Goal: Transaction & Acquisition: Purchase product/service

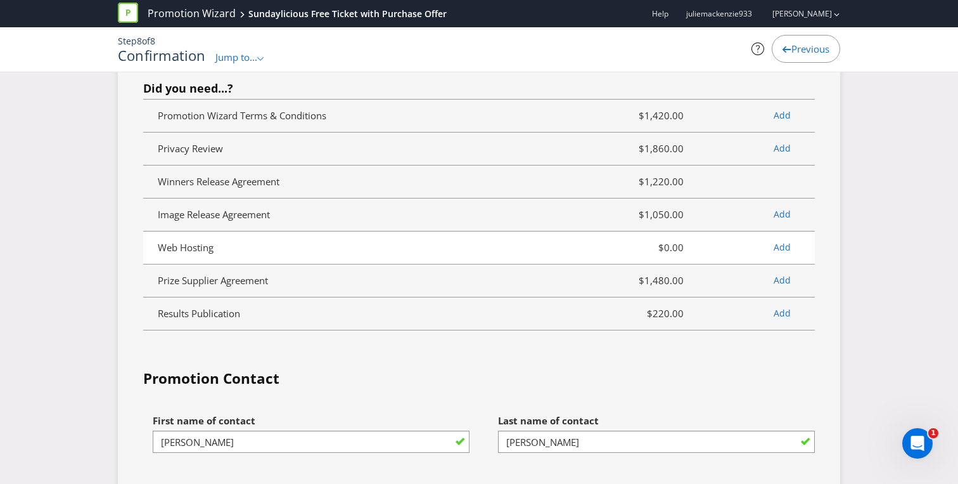
scroll to position [3103, 0]
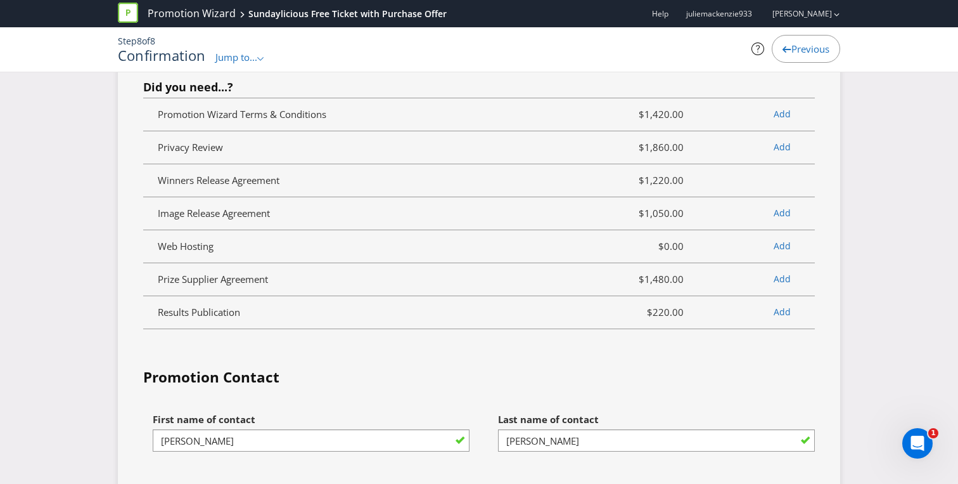
click at [457, 333] on fieldset "Services Summary Plexus Services Short Form Terms $265.00 Marketing review -- P…" at bounding box center [479, 75] width 672 height 545
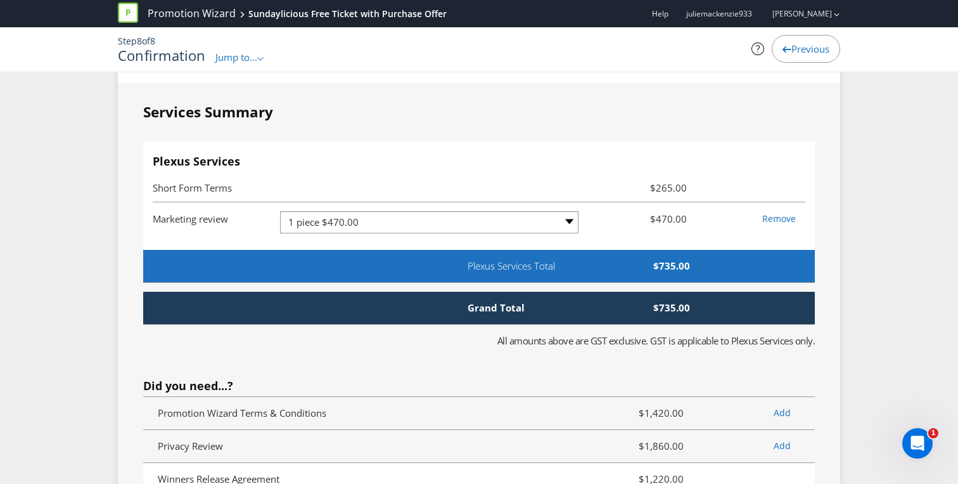
scroll to position [2773, 0]
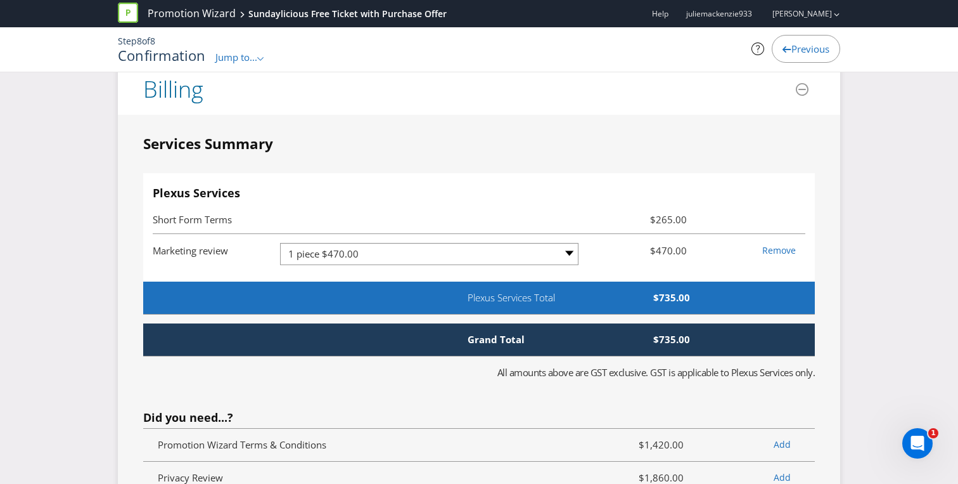
click at [238, 221] on span "Short Form Terms" at bounding box center [371, 219] width 436 height 15
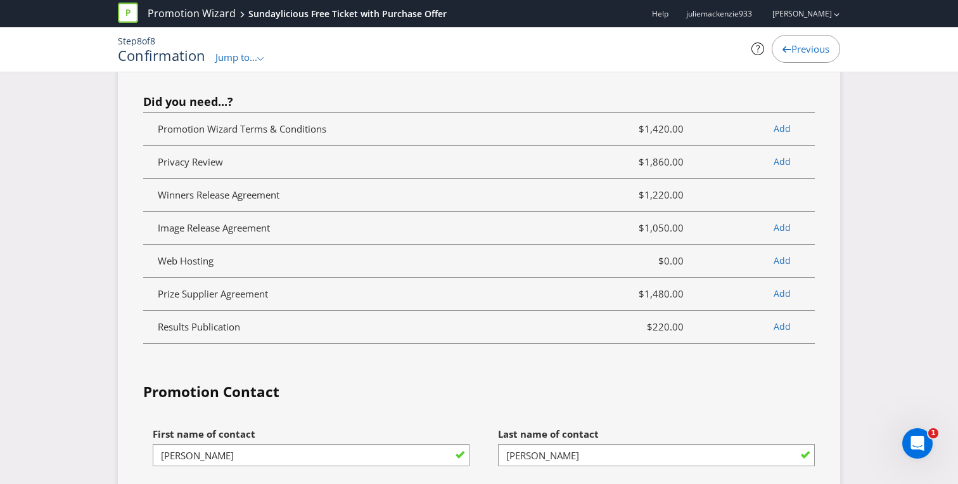
scroll to position [3089, 0]
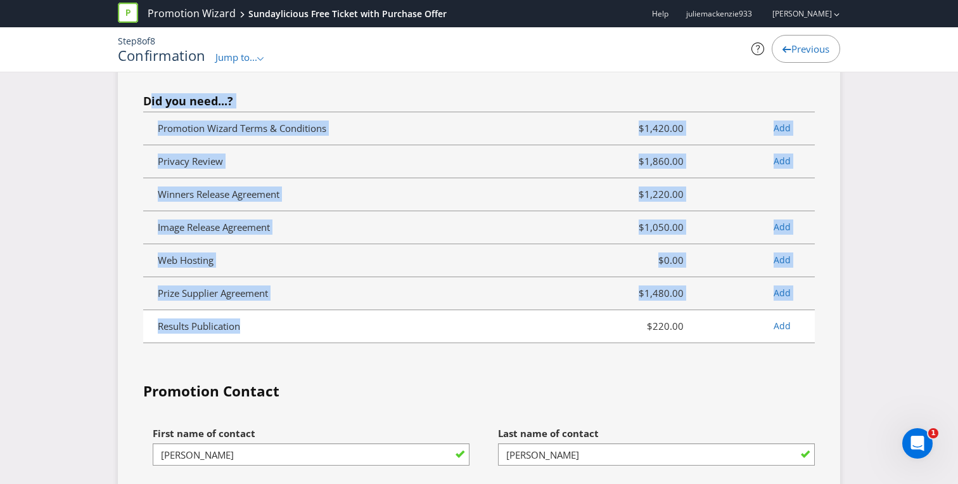
drag, startPoint x: 148, startPoint y: 106, endPoint x: 240, endPoint y: 333, distance: 245.4
click at [240, 333] on span "Did you need...? Promotion Wizard Terms & Conditions $1,420.00 Add Privacy Revi…" at bounding box center [479, 219] width 672 height 248
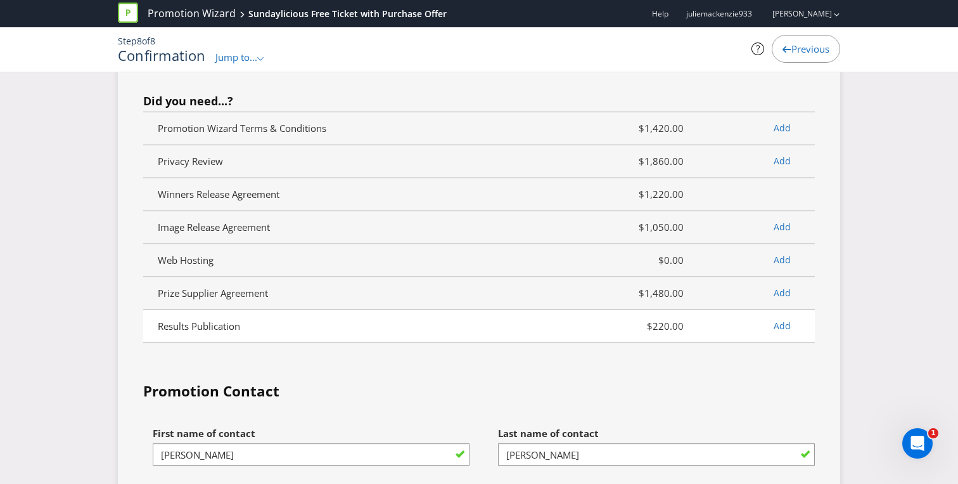
click at [269, 333] on li "Results Publication $220.00 Add" at bounding box center [479, 326] width 672 height 33
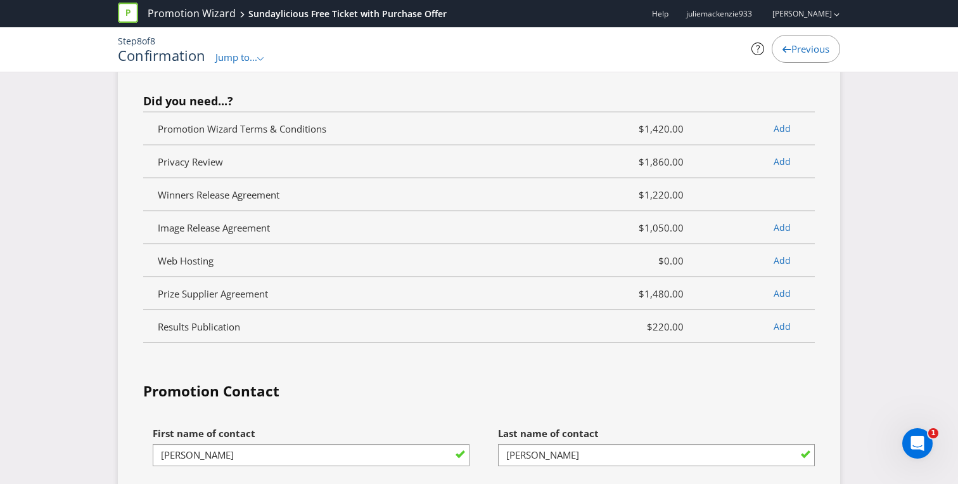
scroll to position [3120, 0]
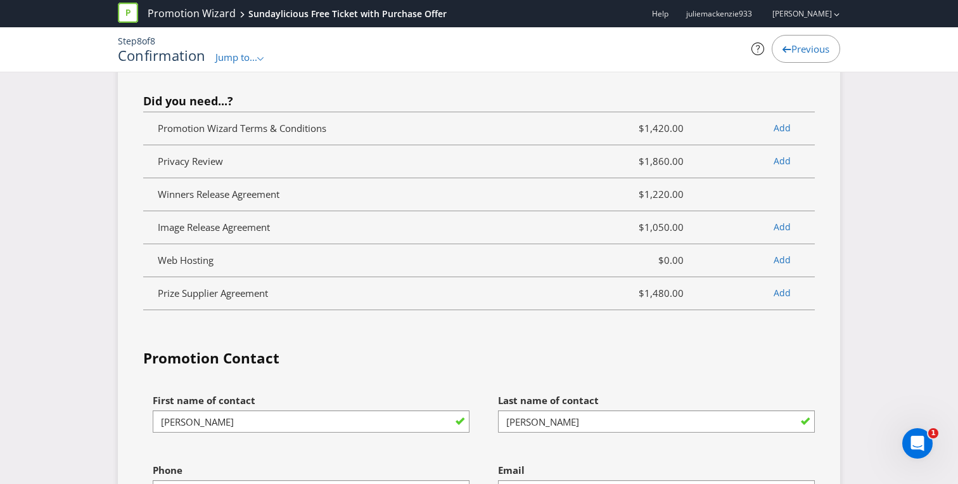
click at [260, 334] on div "Services Summary Plexus Services Short Form Terms $265.00 Results Publication $…" at bounding box center [479, 291] width 672 height 1010
drag, startPoint x: 151, startPoint y: 120, endPoint x: 375, endPoint y: 323, distance: 302.9
click at [375, 323] on fieldset "Services Summary Plexus Services Short Form Terms $265.00 Results Publication $…" at bounding box center [479, 57] width 672 height 543
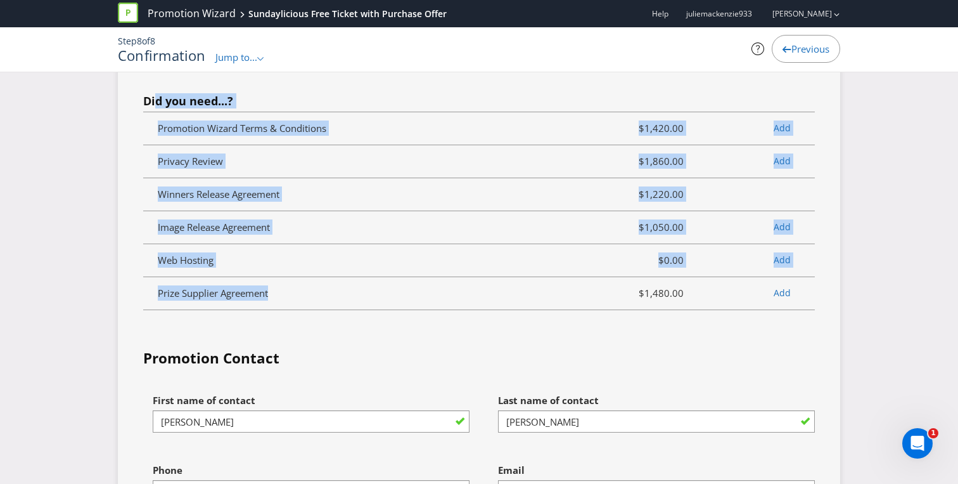
drag, startPoint x: 286, startPoint y: 295, endPoint x: 154, endPoint y: 105, distance: 231.4
click at [154, 105] on span "Did you need...? Promotion Wizard Terms & Conditions $1,420.00 Add Privacy Revi…" at bounding box center [479, 202] width 672 height 215
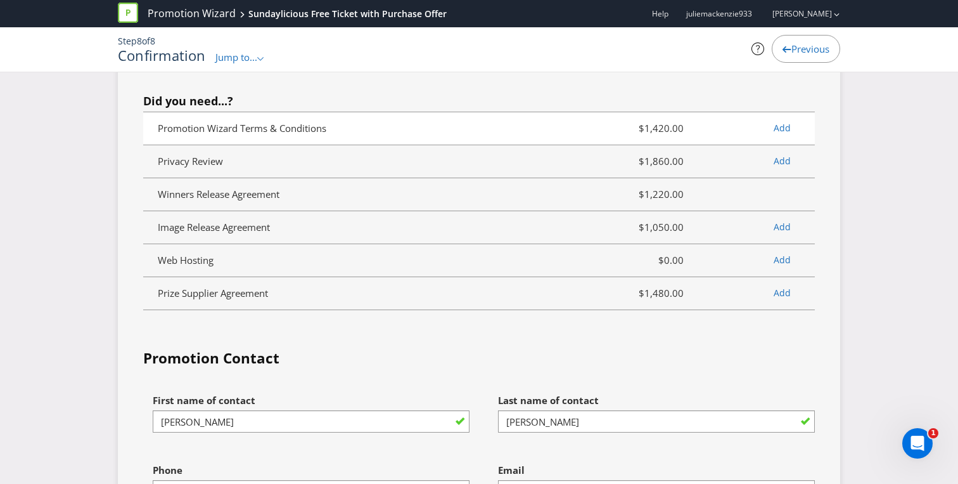
click at [145, 127] on li "Promotion Wizard Terms & Conditions $1,420.00 Add" at bounding box center [479, 128] width 672 height 33
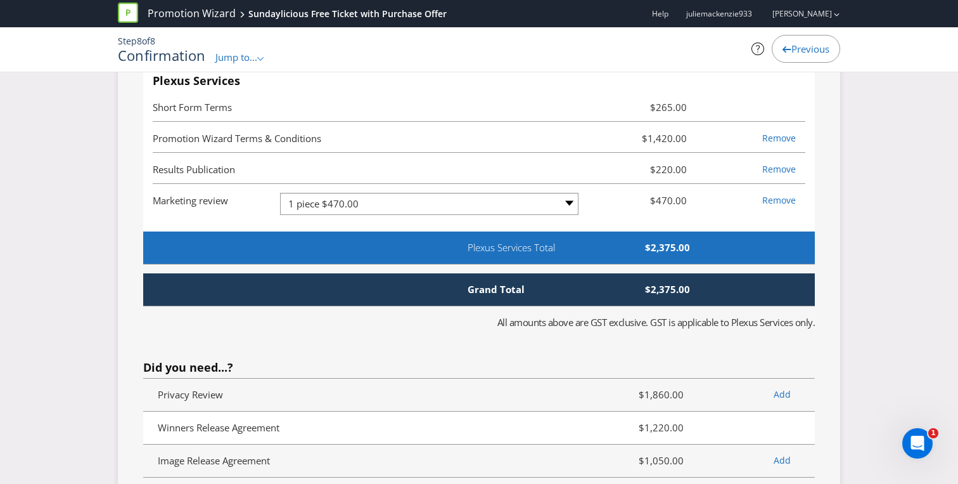
scroll to position [2884, 0]
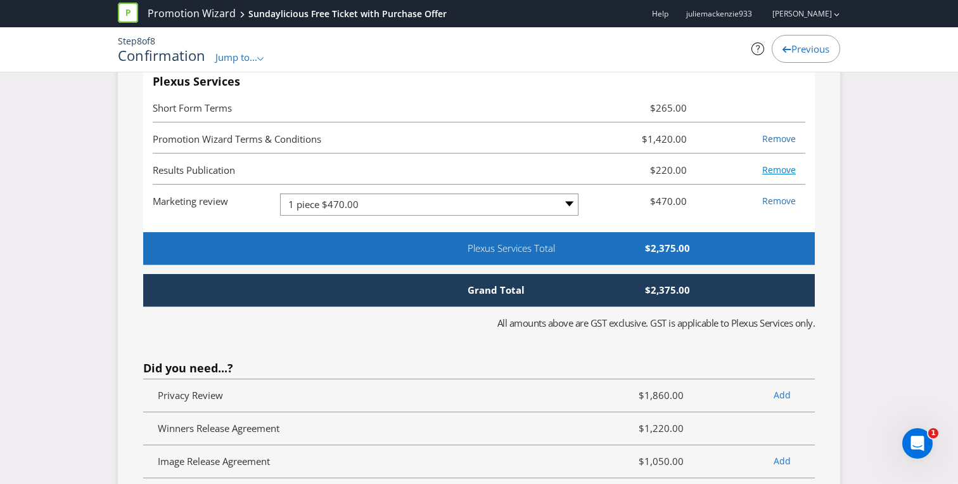
click at [780, 172] on link "Remove" at bounding box center [780, 170] width 34 height 12
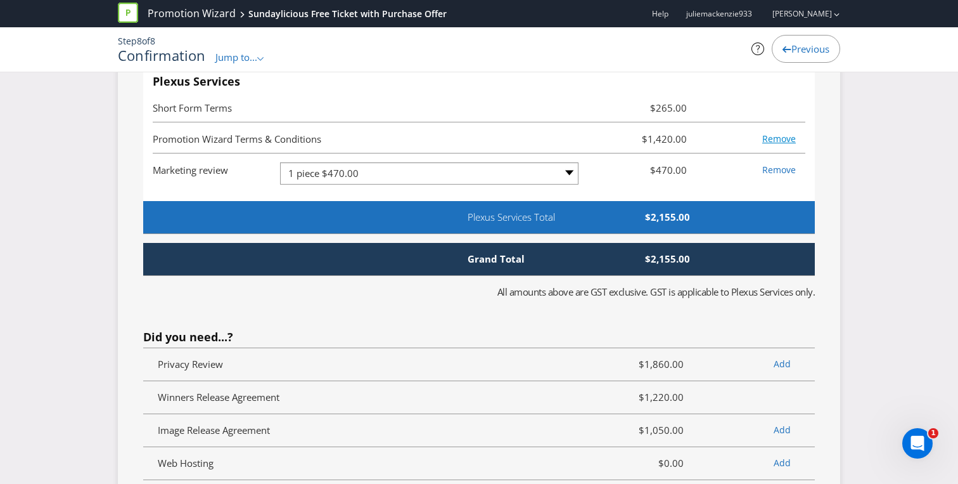
click at [780, 141] on link "Remove" at bounding box center [780, 138] width 34 height 12
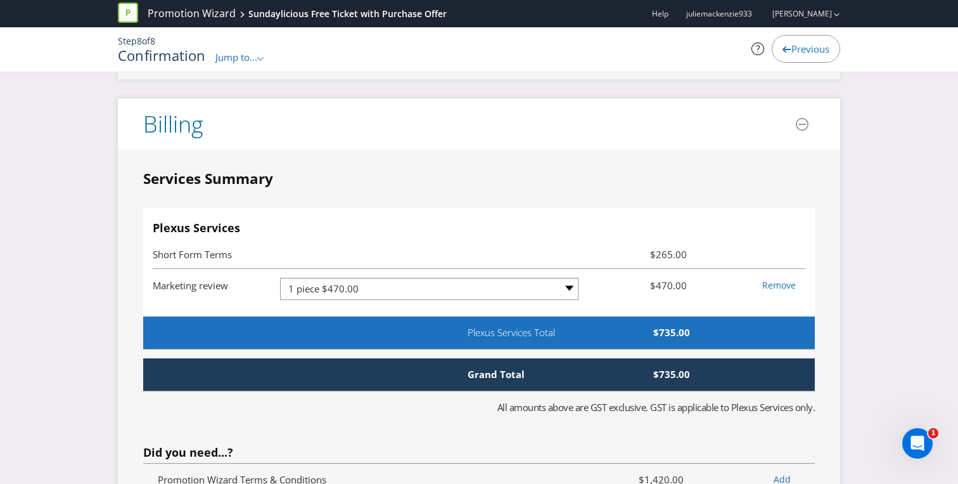
scroll to position [2730, 0]
